Goal: Task Accomplishment & Management: Use online tool/utility

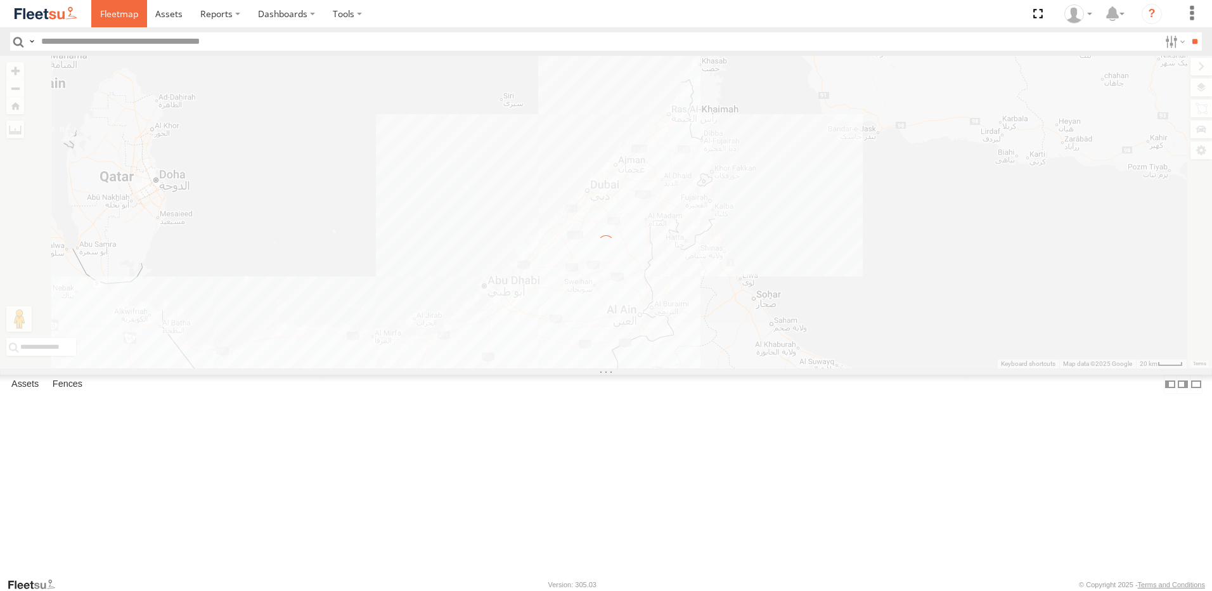
click at [129, 16] on span at bounding box center [119, 14] width 38 height 12
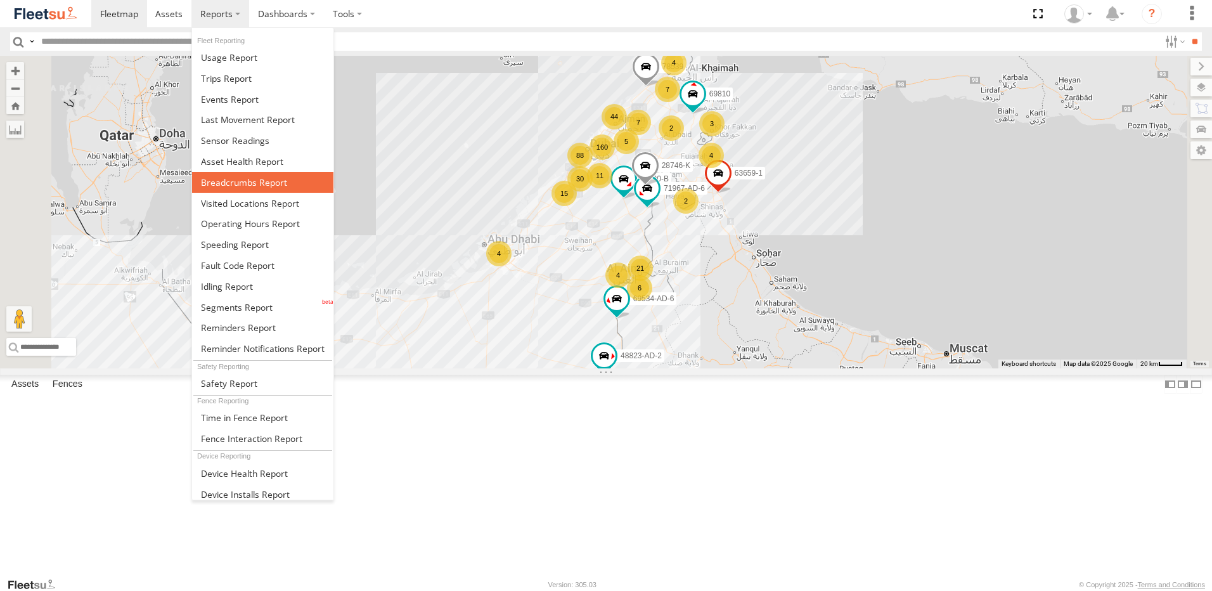
click at [231, 184] on span at bounding box center [244, 182] width 86 height 12
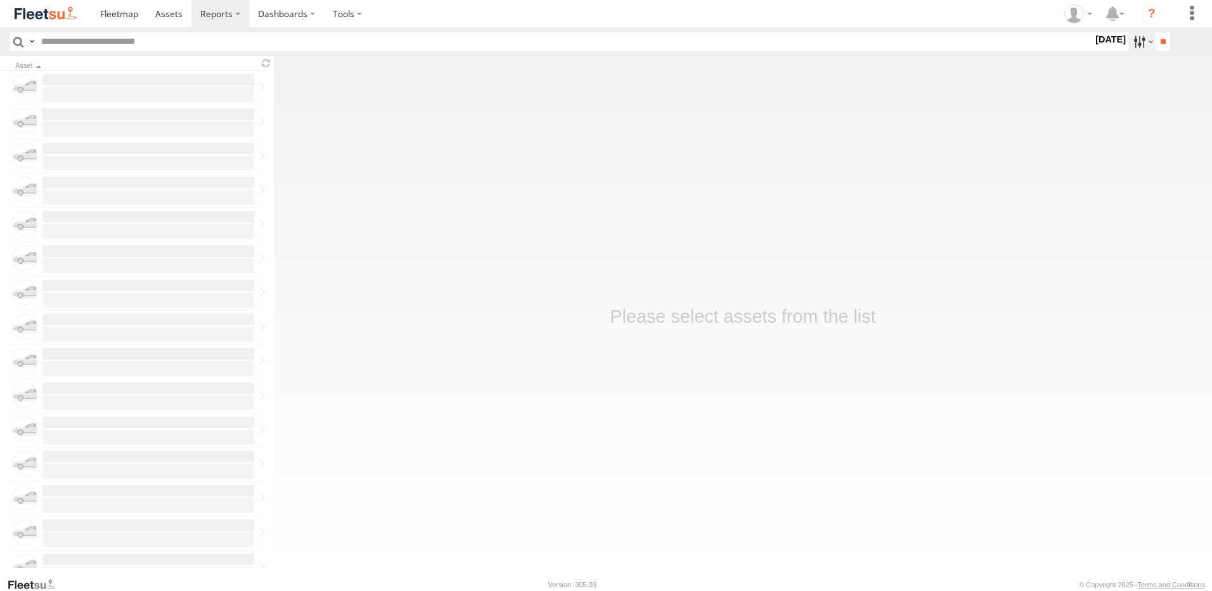
click at [1130, 41] on label at bounding box center [1141, 41] width 27 height 18
click at [0, 0] on label at bounding box center [0, 0] width 0 height 0
click at [1157, 42] on input "**" at bounding box center [1162, 41] width 15 height 18
click at [154, 41] on input "text" at bounding box center [564, 41] width 1056 height 18
type input "*****"
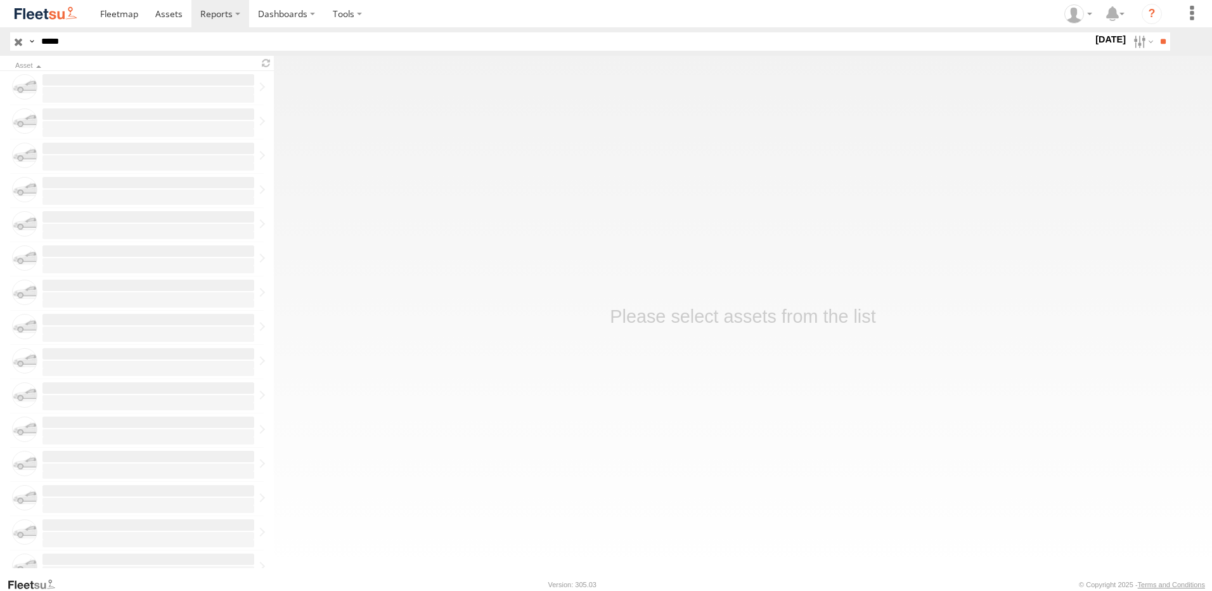
click at [1155, 32] on input "**" at bounding box center [1162, 41] width 15 height 18
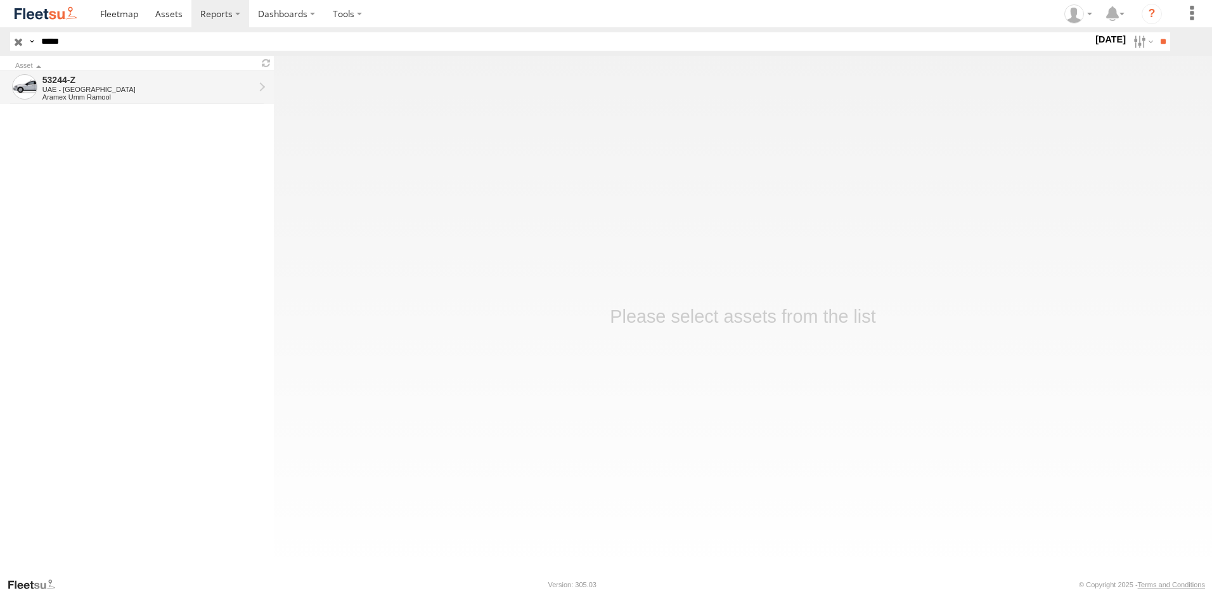
click at [61, 82] on div "53244-Z" at bounding box center [148, 79] width 212 height 11
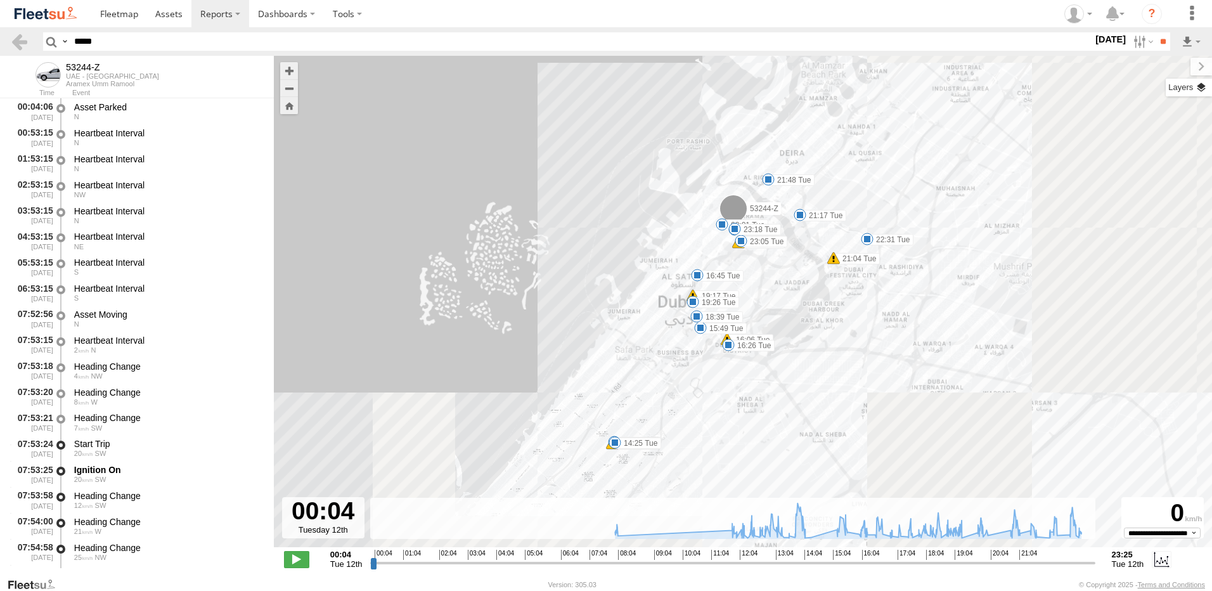
click at [1200, 87] on label at bounding box center [1188, 88] width 46 height 18
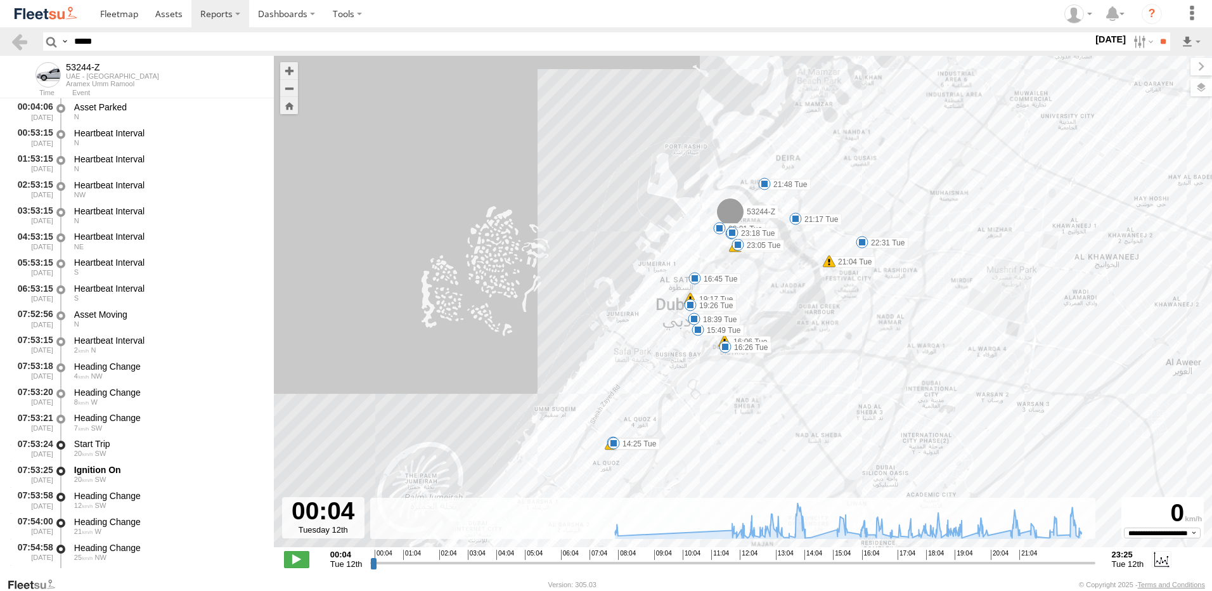
click at [0, 0] on span "Overlays" at bounding box center [0, 0] width 0 height 0
click at [0, 0] on span "Assets" at bounding box center [0, 0] width 0 height 0
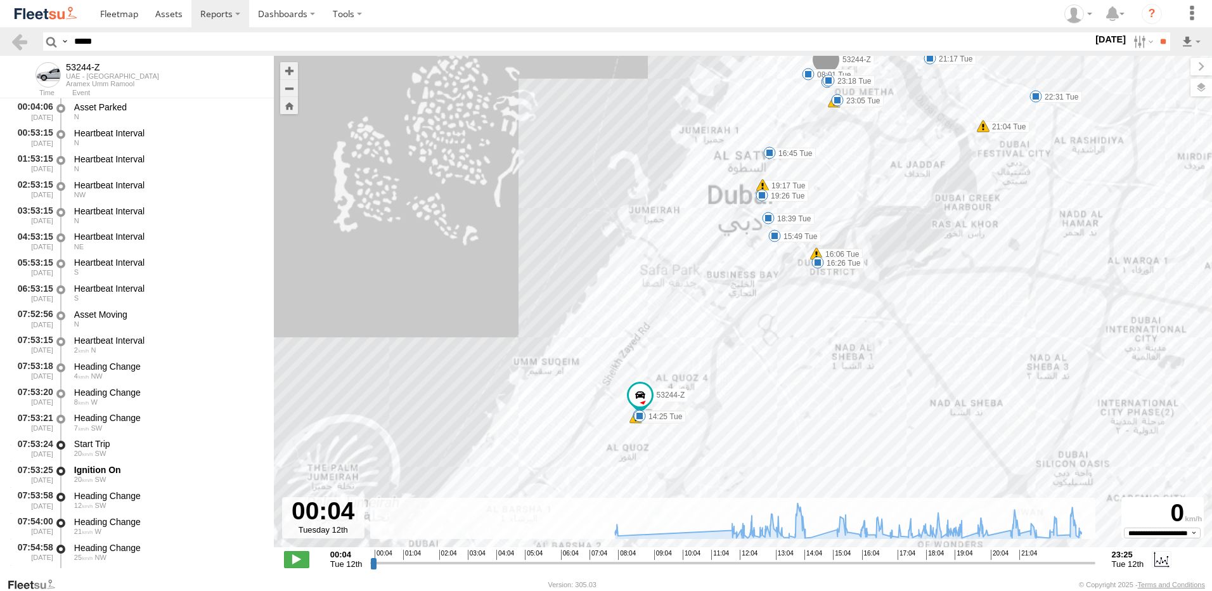
click at [0, 0] on span "Fences" at bounding box center [0, 0] width 0 height 0
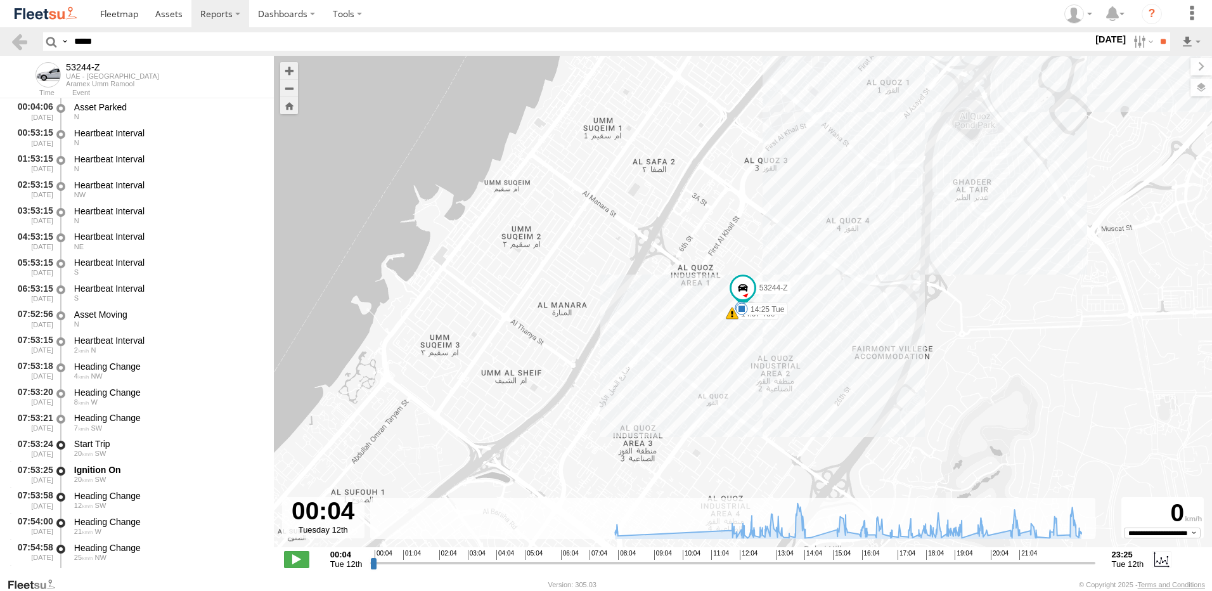
click at [0, 0] on span "Overlays" at bounding box center [0, 0] width 0 height 0
click at [0, 0] on span "Basemaps" at bounding box center [0, 0] width 0 height 0
click at [0, 0] on span "Satellite + Roadmap" at bounding box center [0, 0] width 0 height 0
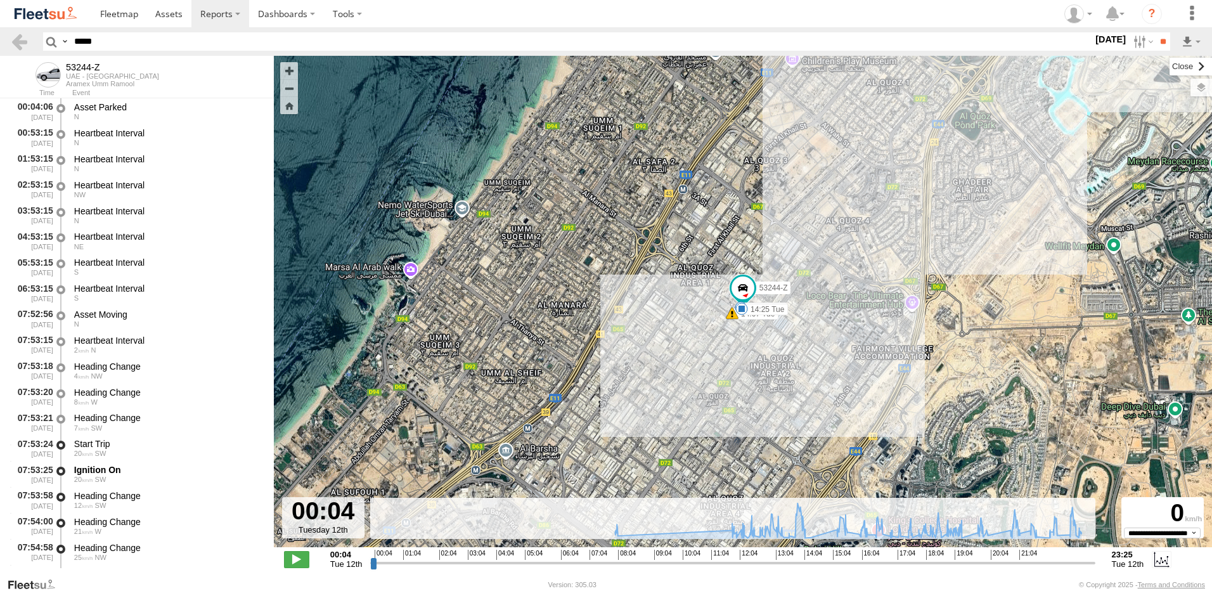
click at [1169, 70] on label at bounding box center [1190, 67] width 42 height 18
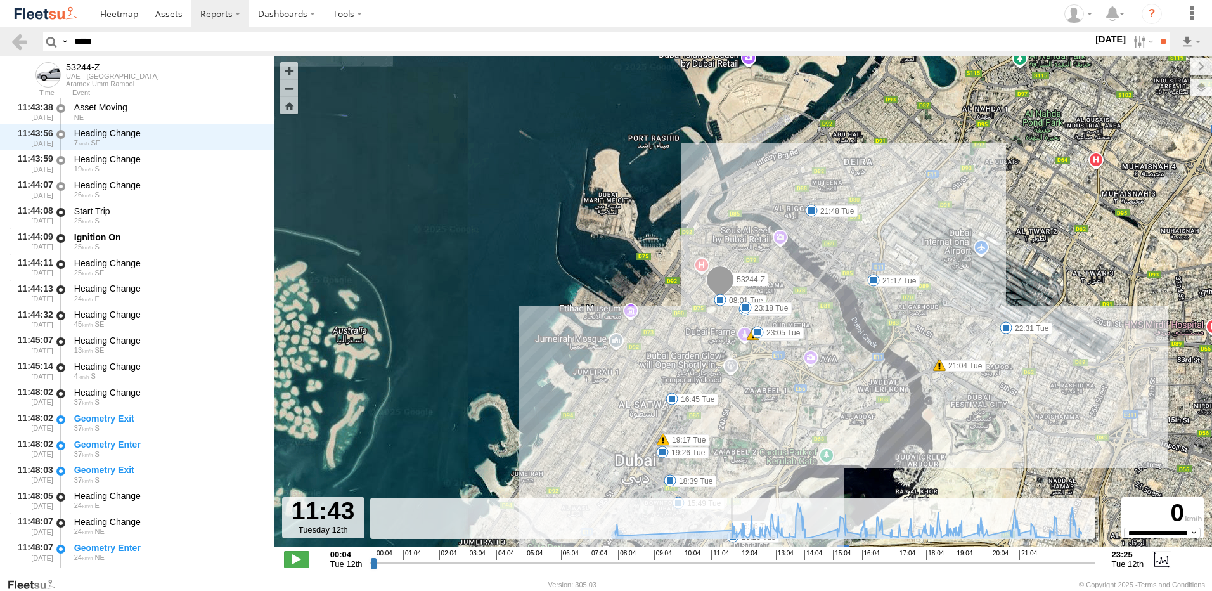
scroll to position [1269, 0]
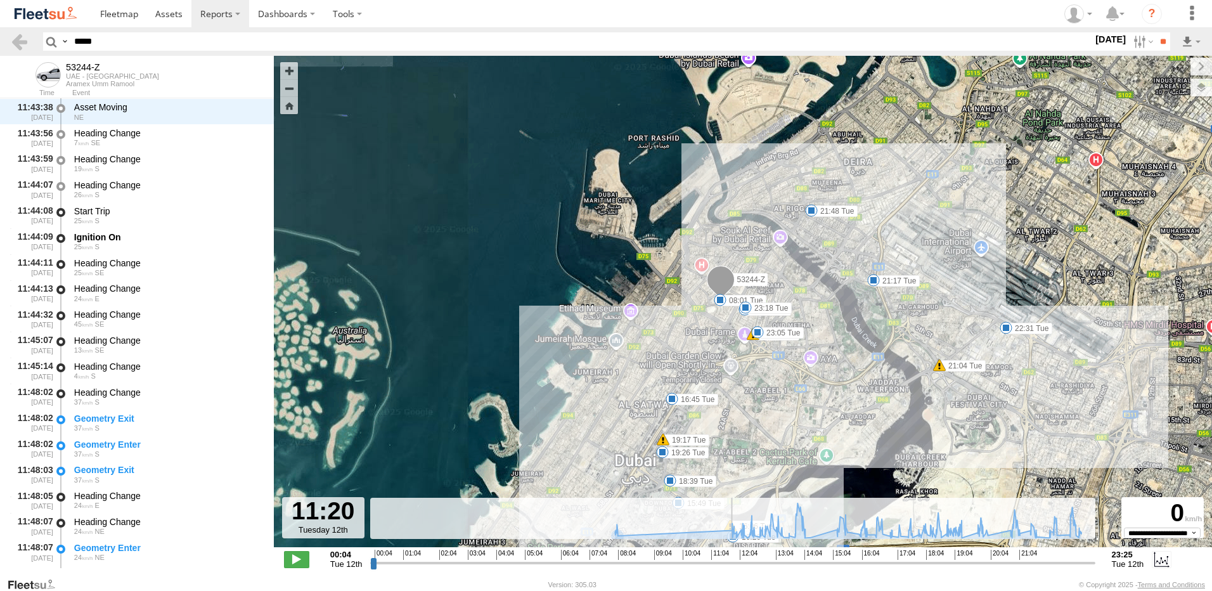
drag, startPoint x: 375, startPoint y: 565, endPoint x: 719, endPoint y: 550, distance: 345.1
type input "**********"
click at [719, 556] on input "range" at bounding box center [732, 562] width 724 height 12
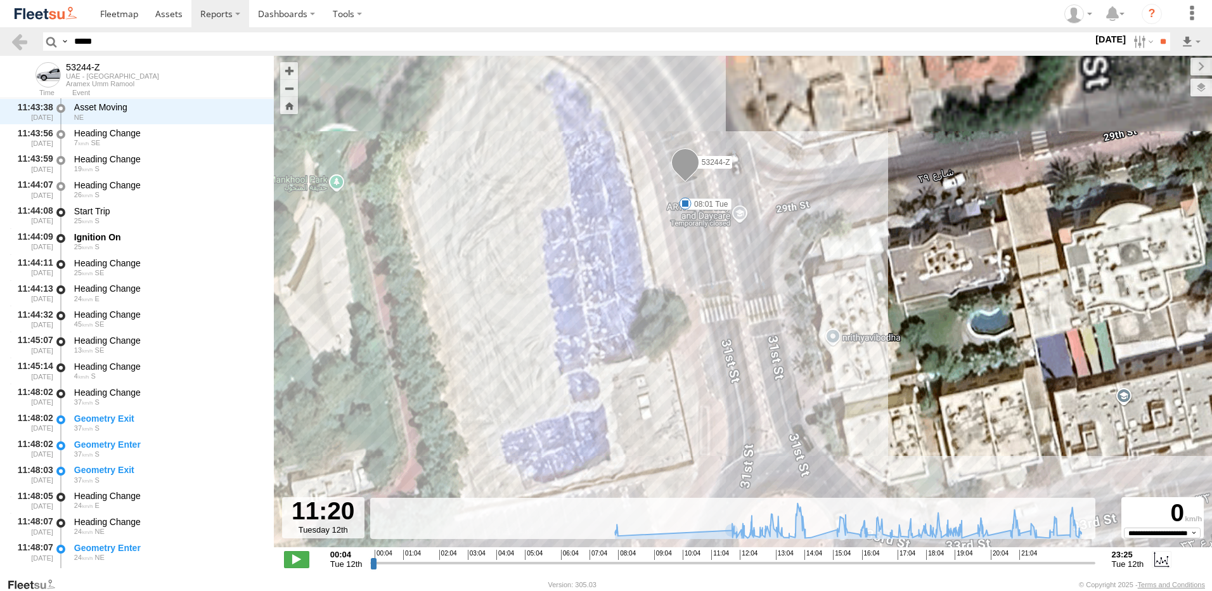
drag, startPoint x: 655, startPoint y: 152, endPoint x: 664, endPoint y: 335, distance: 183.4
click at [664, 335] on div "53244-Z 08:01 Tue 14:07 Tue 14:13 Tue 14:25 Tue 15:49 Tue 16:06 Tue 16:26 Tue 1…" at bounding box center [743, 308] width 938 height 504
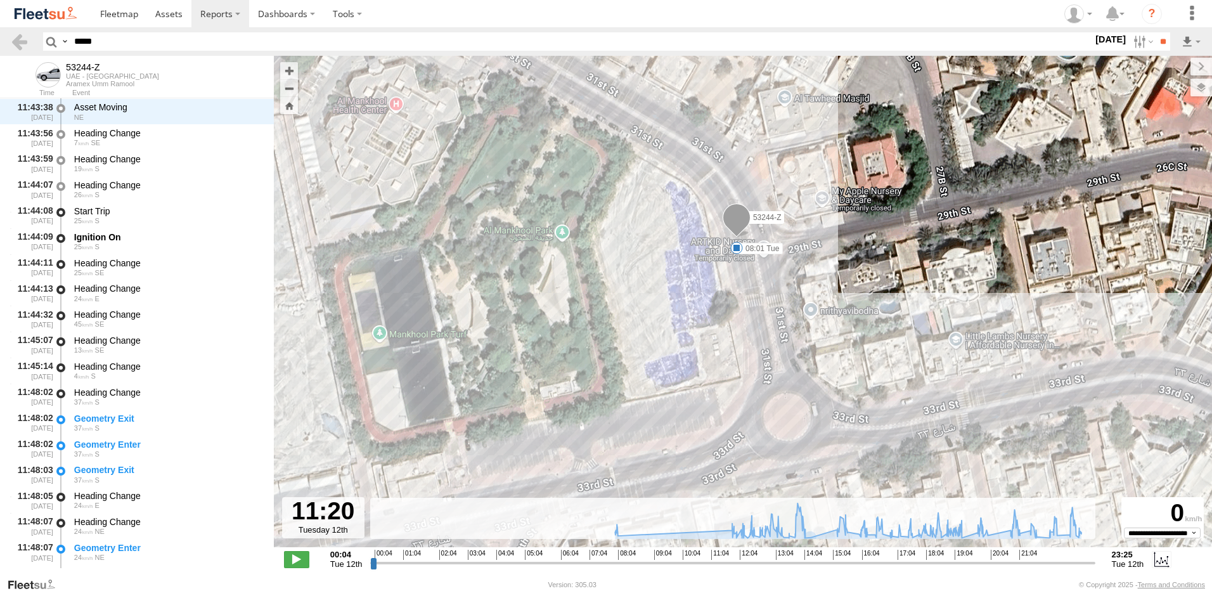
drag, startPoint x: 786, startPoint y: 255, endPoint x: 745, endPoint y: 452, distance: 201.5
click at [745, 452] on div "53244-Z 08:01 Tue 14:07 Tue 14:13 Tue 14:25 Tue 15:49 Tue 16:06 Tue 16:26 Tue 1…" at bounding box center [743, 308] width 938 height 504
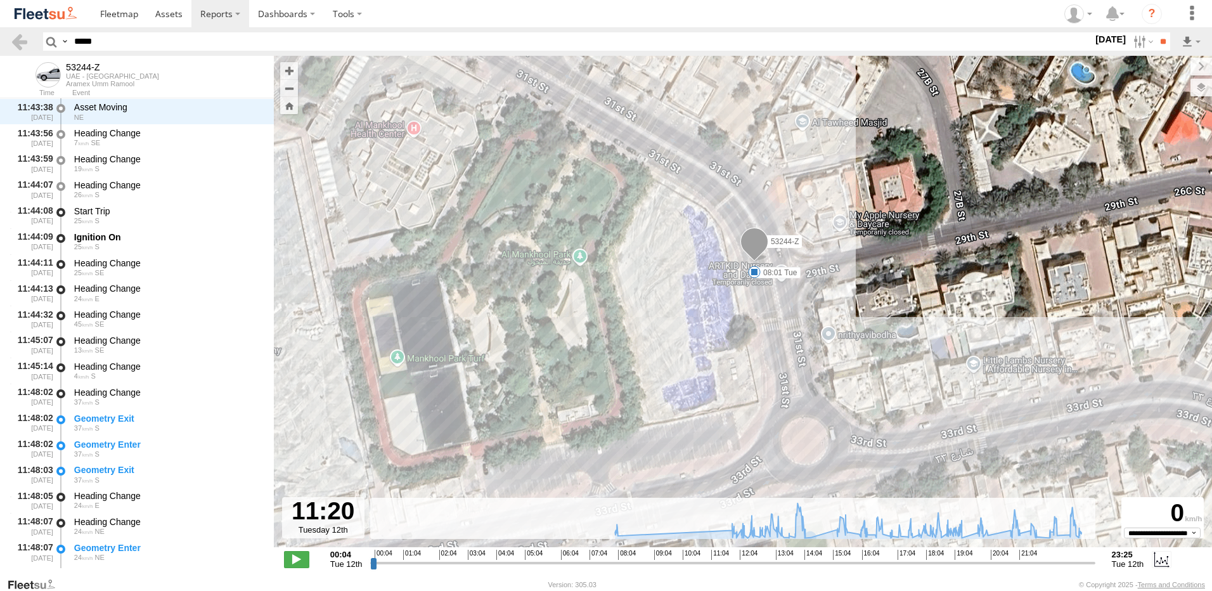
click at [794, 302] on div "53244-Z 08:01 Tue 14:07 Tue 14:13 Tue 14:25 Tue 15:49 Tue 16:06 Tue 16:26 Tue 1…" at bounding box center [743, 308] width 938 height 504
